Goal: Task Accomplishment & Management: Complete application form

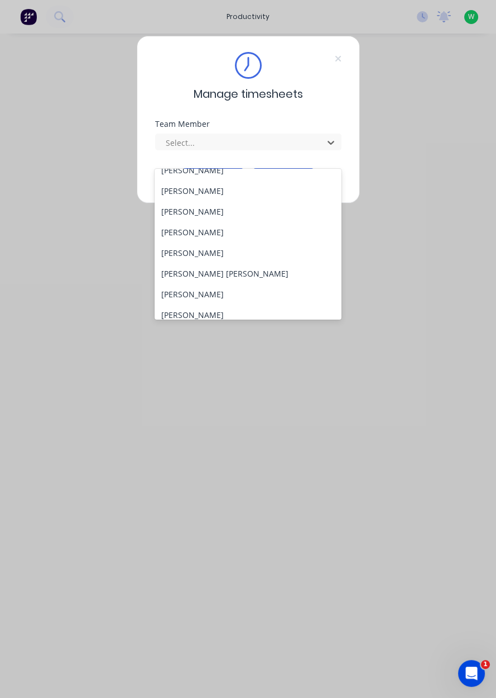
scroll to position [114, 0]
click at [195, 263] on div "[PERSON_NAME] [PERSON_NAME]" at bounding box center [248, 273] width 187 height 21
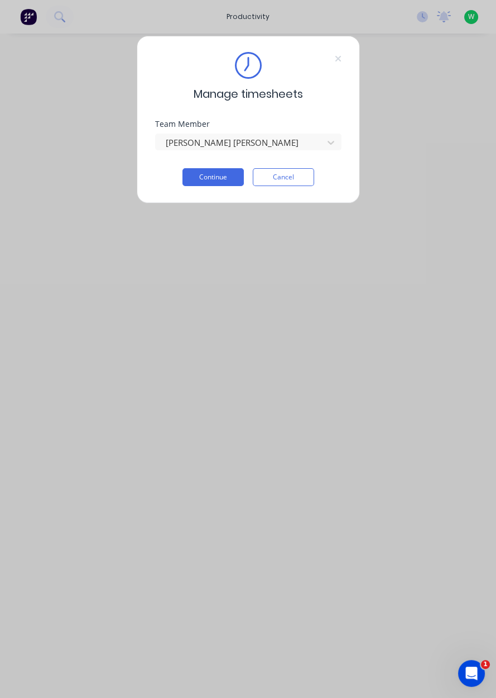
click at [211, 175] on button "Continue" at bounding box center [213, 177] width 61 height 18
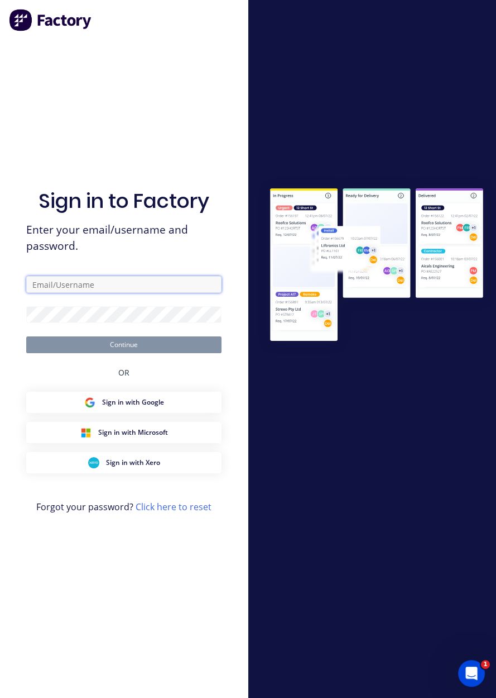
click at [147, 293] on input "text" at bounding box center [123, 284] width 195 height 17
type input "[EMAIL_ADDRESS][DOMAIN_NAME]"
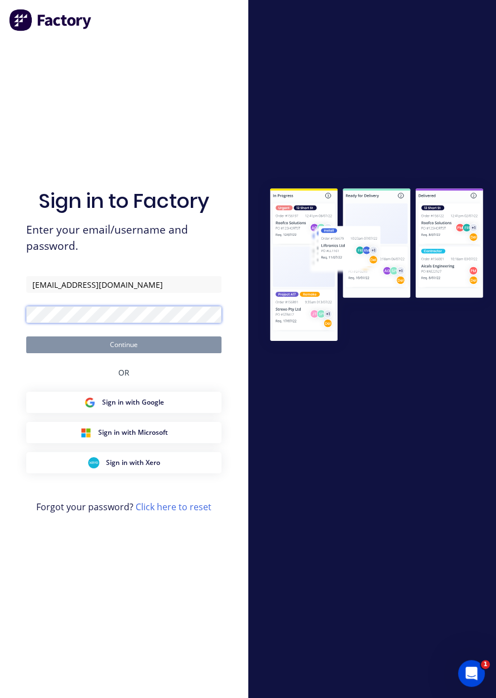
click at [26, 336] on button "Continue" at bounding box center [123, 344] width 195 height 17
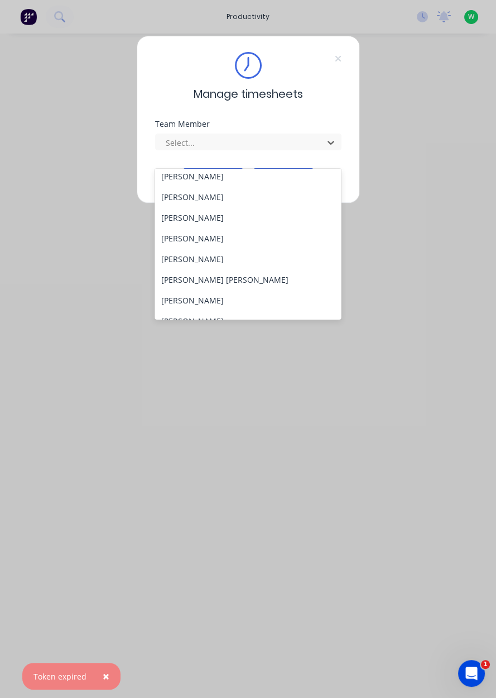
scroll to position [107, 0]
click at [190, 271] on div "[PERSON_NAME] [PERSON_NAME]" at bounding box center [248, 281] width 187 height 21
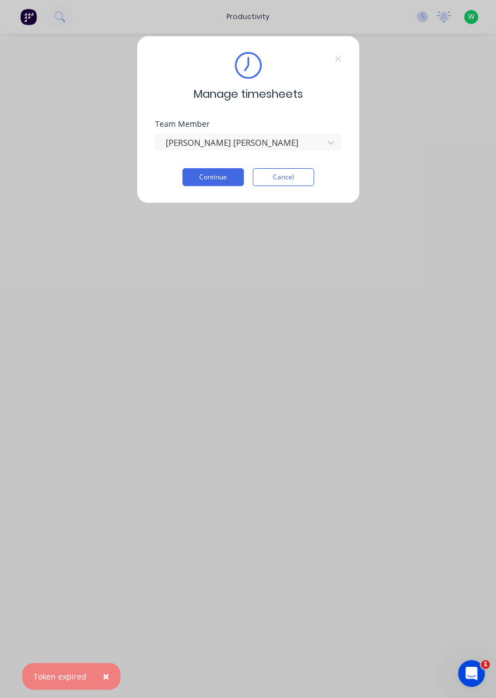
click at [214, 173] on button "Continue" at bounding box center [213, 177] width 61 height 18
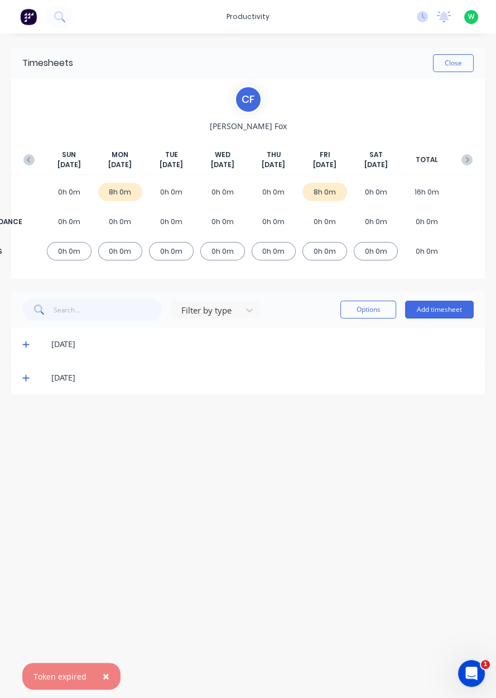
click at [443, 300] on button "Add timesheet" at bounding box center [439, 309] width 69 height 18
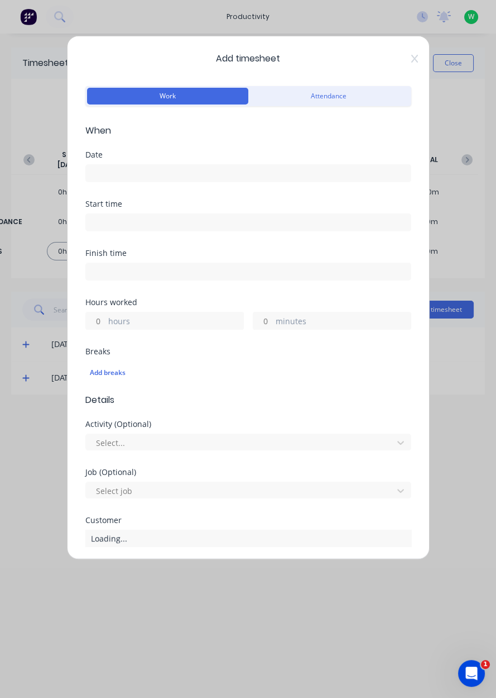
click at [285, 178] on input at bounding box center [248, 173] width 325 height 17
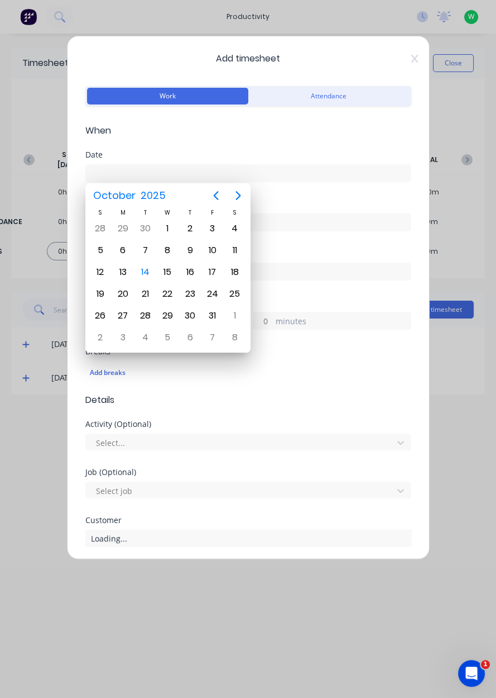
click at [147, 268] on div "14" at bounding box center [145, 272] width 17 height 17
type input "[DATE]"
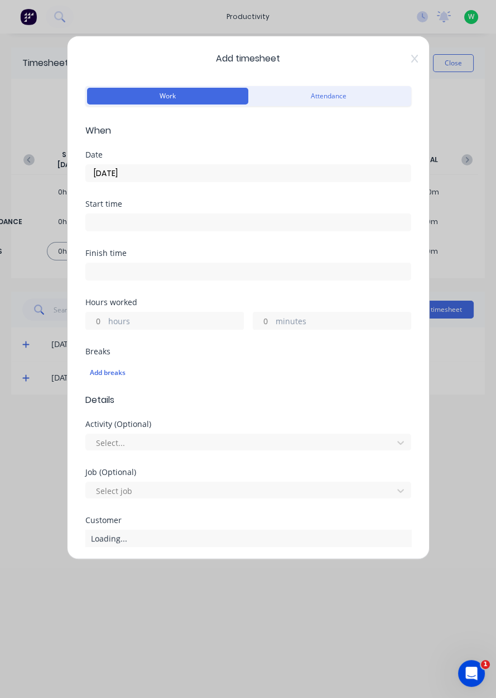
click at [177, 321] on label "hours" at bounding box center [175, 322] width 135 height 14
click at [106, 321] on input "hours" at bounding box center [96, 320] width 20 height 17
type input "1.5"
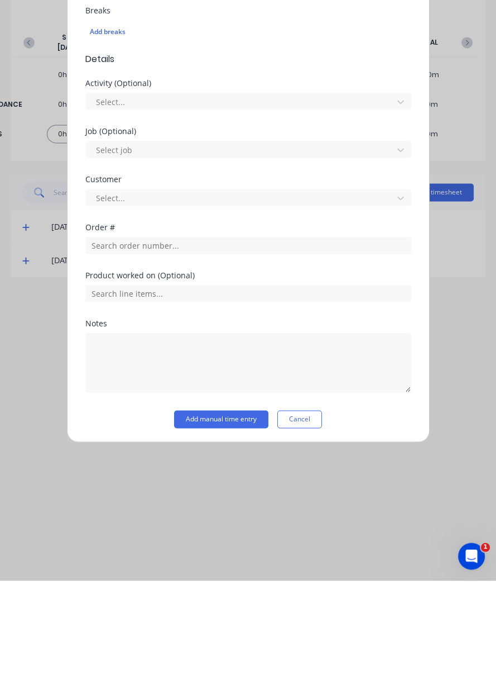
scroll to position [185, 0]
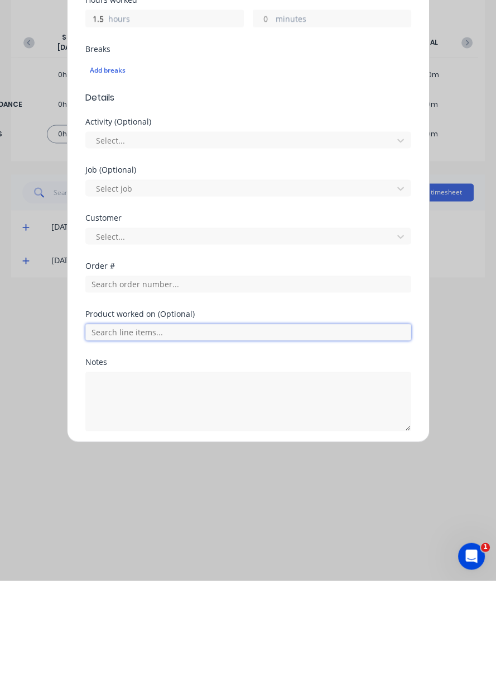
click at [224, 451] on input "text" at bounding box center [248, 449] width 326 height 17
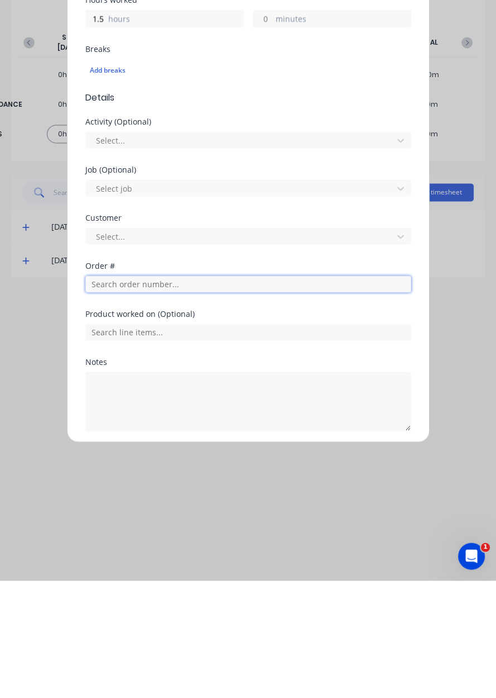
click at [241, 402] on input "text" at bounding box center [248, 401] width 326 height 17
type input "19247"
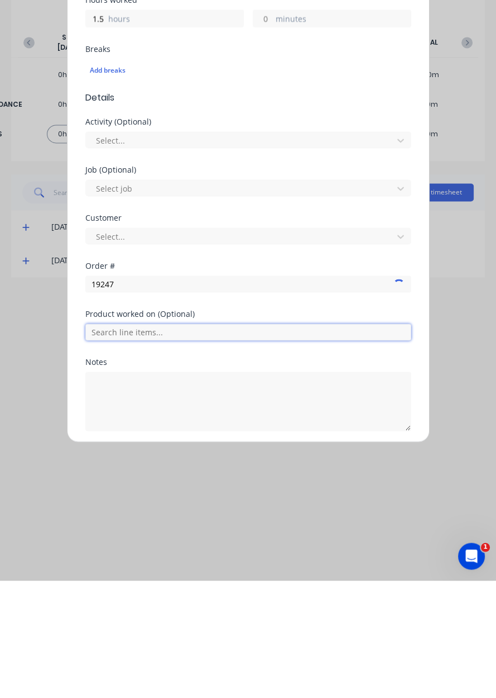
click at [201, 443] on input "text" at bounding box center [248, 449] width 326 height 17
click at [192, 429] on div "Product worked on (Optional)" at bounding box center [248, 431] width 326 height 8
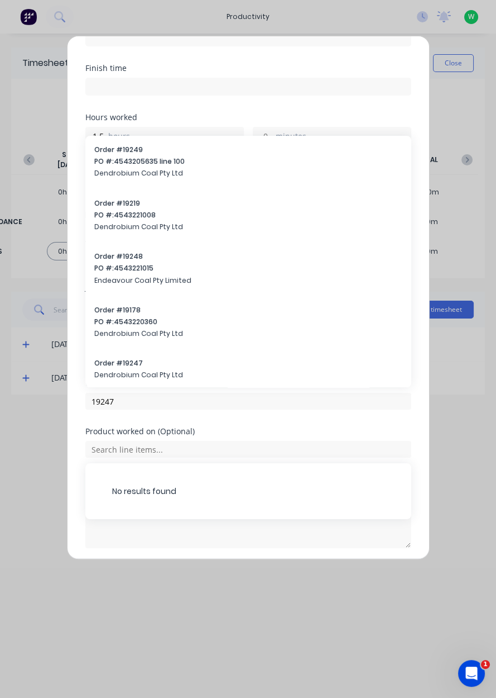
click at [215, 284] on div "Order # 19248 PO #: 4543221015 Endeavour Coal Pty Limited" at bounding box center [248, 269] width 308 height 36
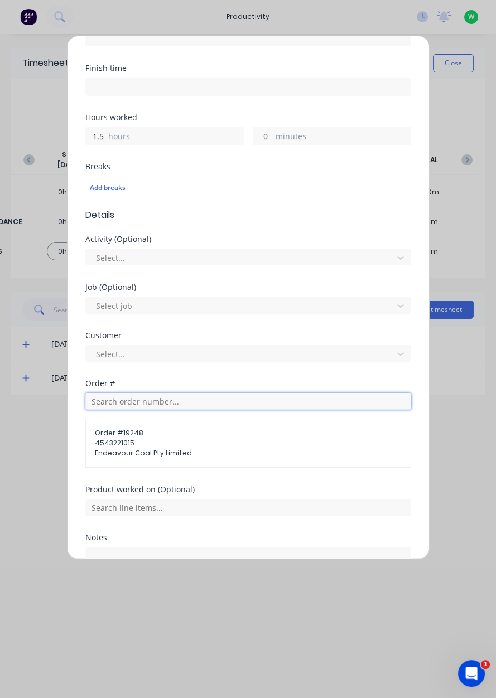
click at [250, 402] on input "text" at bounding box center [248, 401] width 326 height 17
type input "19247"
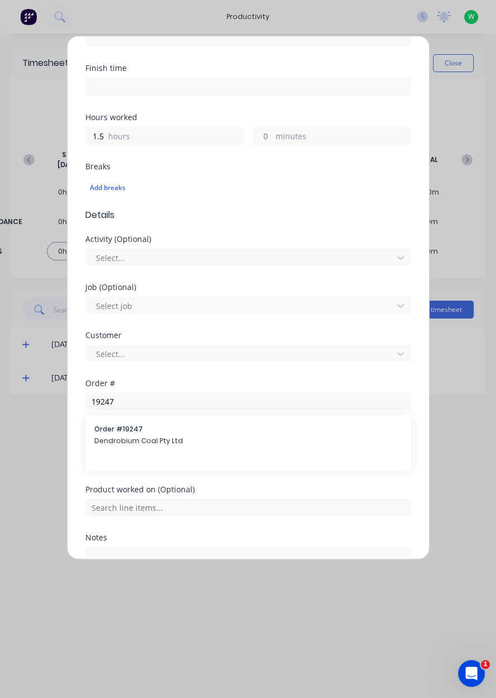
click at [173, 441] on span "Dendrobium Coal Pty Ltd" at bounding box center [248, 441] width 308 height 10
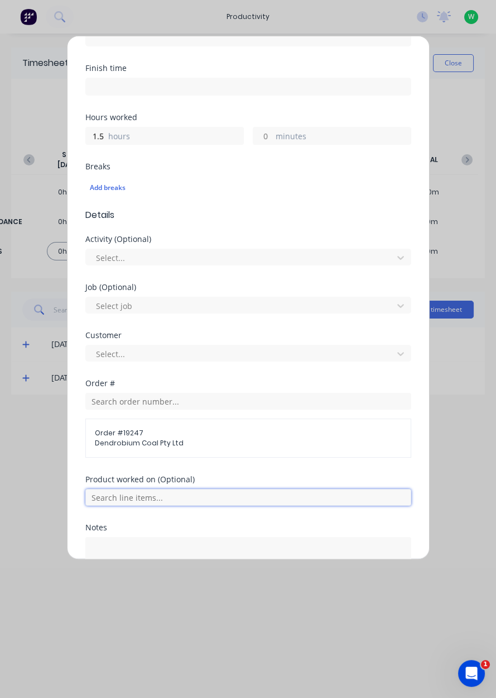
click at [199, 498] on input "text" at bounding box center [248, 497] width 326 height 17
click at [222, 496] on input "text" at bounding box center [248, 497] width 326 height 17
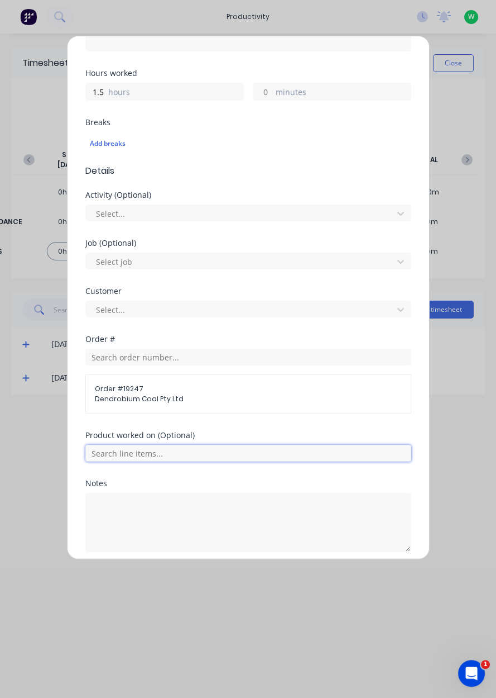
scroll to position [228, 0]
click at [187, 448] on input "text" at bounding box center [248, 454] width 326 height 17
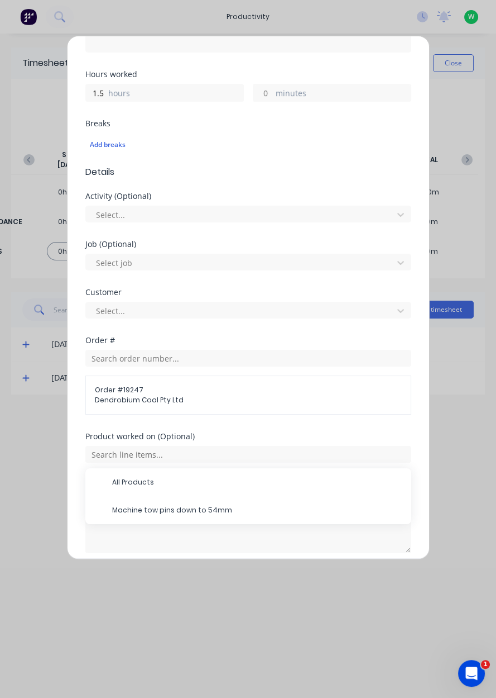
click at [204, 511] on span "Machine tow pins down to 54mm" at bounding box center [257, 510] width 290 height 10
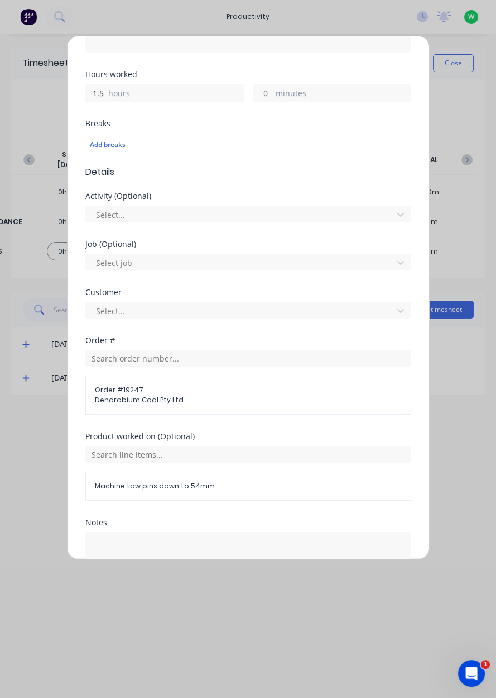
scroll to position [270, 0]
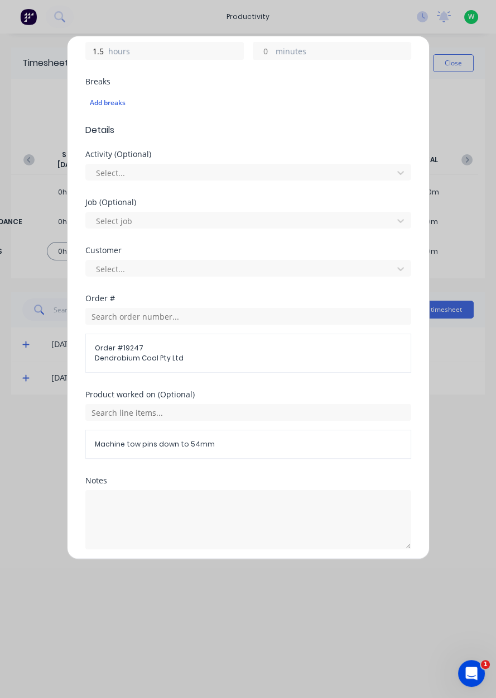
click at [230, 576] on button "Add manual time entry" at bounding box center [221, 576] width 94 height 18
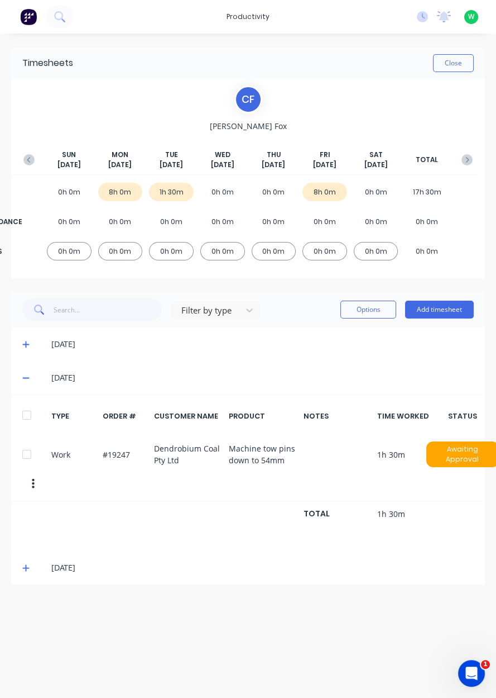
click at [447, 313] on button "Add timesheet" at bounding box center [439, 309] width 69 height 18
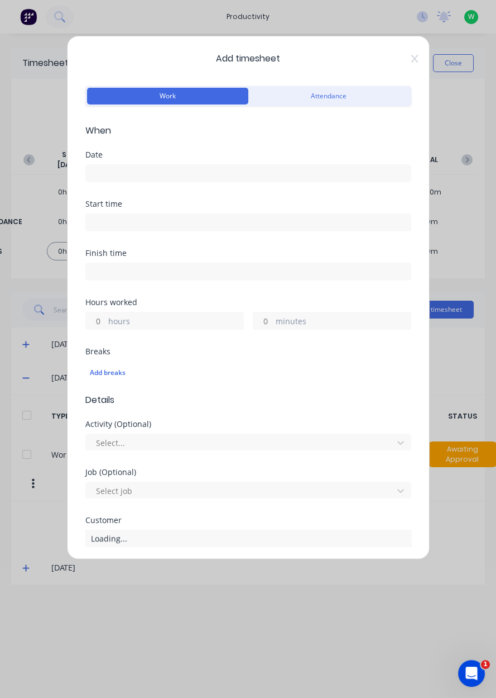
click at [310, 168] on input at bounding box center [248, 173] width 325 height 17
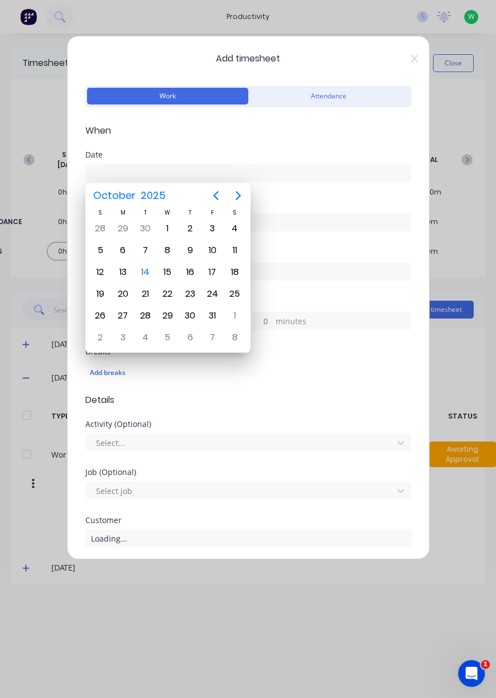
click at [146, 264] on div "14" at bounding box center [145, 272] width 17 height 17
type input "[DATE]"
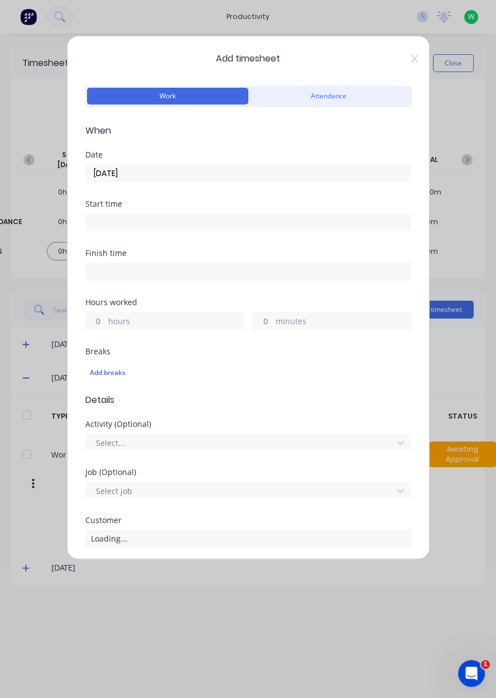
click at [180, 321] on label "hours" at bounding box center [175, 322] width 135 height 14
click at [106, 321] on input "hours" at bounding box center [96, 320] width 20 height 17
type input "6.5"
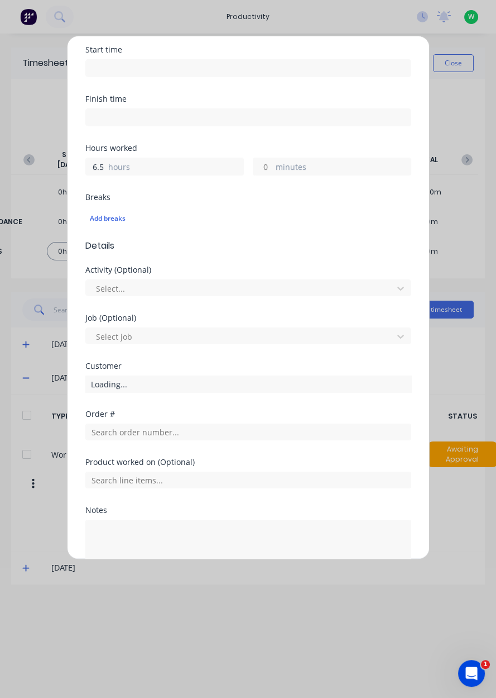
scroll to position [185, 0]
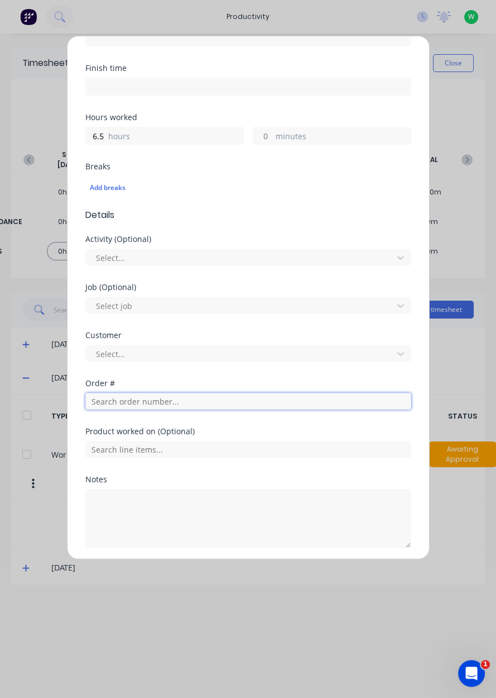
click at [204, 401] on input "text" at bounding box center [248, 401] width 326 height 17
type input "17943"
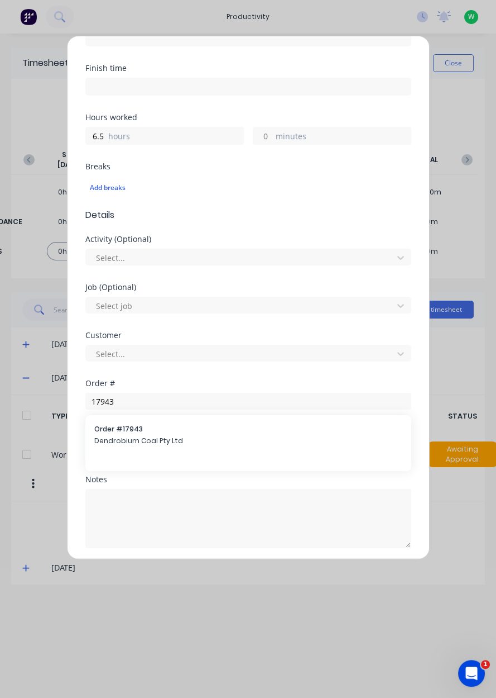
click at [173, 436] on span "Dendrobium Coal Pty Ltd" at bounding box center [248, 441] width 308 height 10
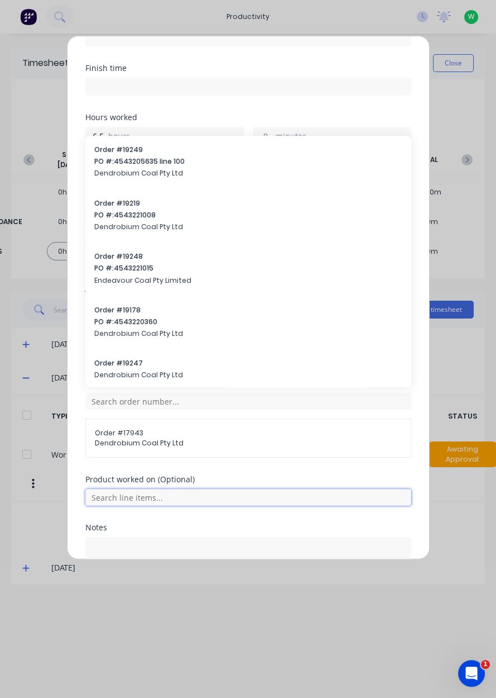
click at [233, 498] on input "text" at bounding box center [248, 497] width 326 height 17
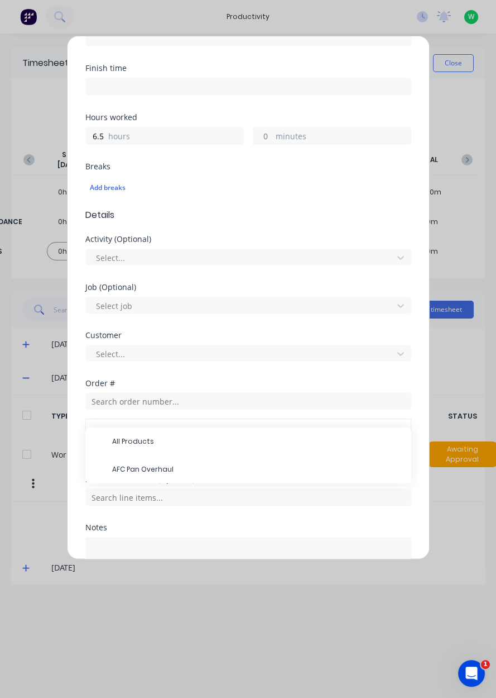
click at [206, 469] on span "AFC Pan Overhaul" at bounding box center [257, 469] width 290 height 10
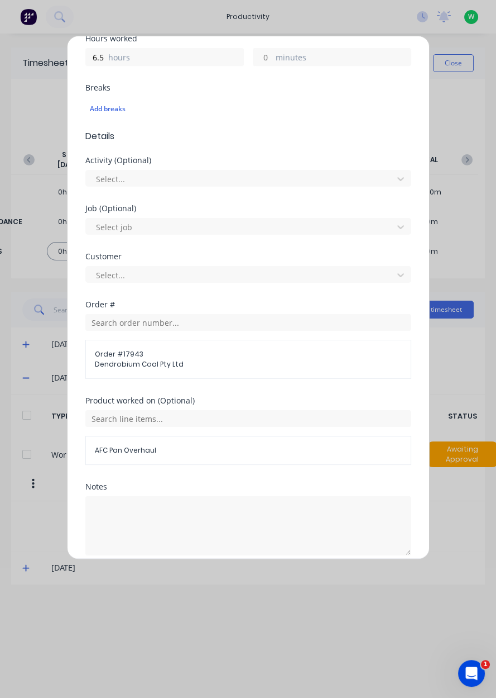
scroll to position [270, 0]
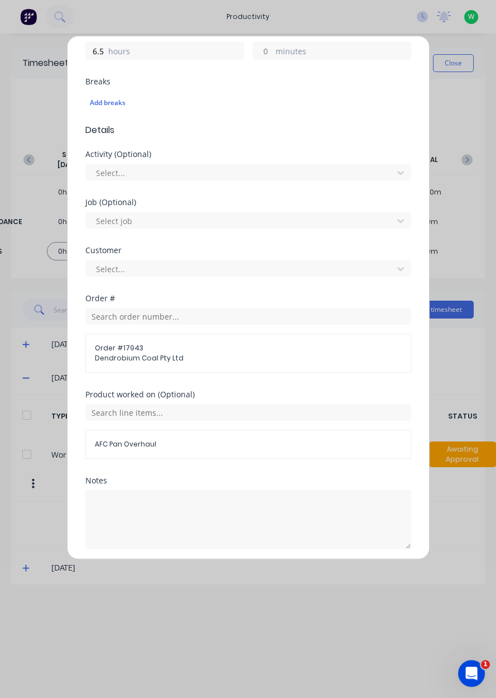
click at [224, 575] on button "Add manual time entry" at bounding box center [221, 576] width 94 height 18
